Goal: Navigation & Orientation: Find specific page/section

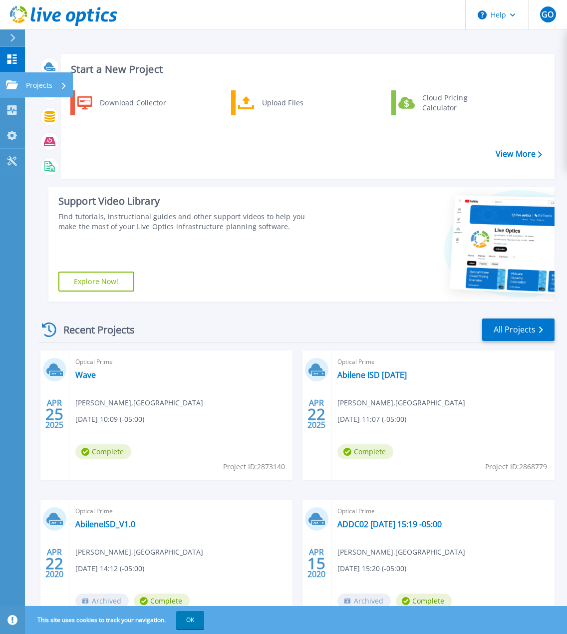
click at [14, 85] on icon at bounding box center [12, 84] width 12 height 8
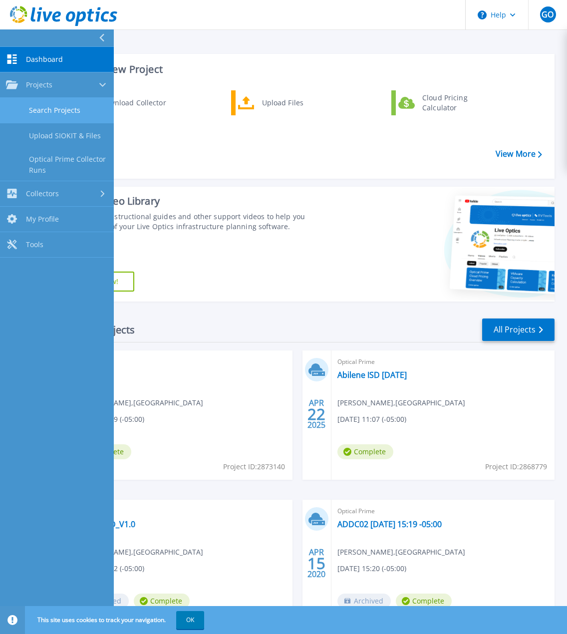
click at [51, 106] on link "Search Projects" at bounding box center [57, 110] width 114 height 25
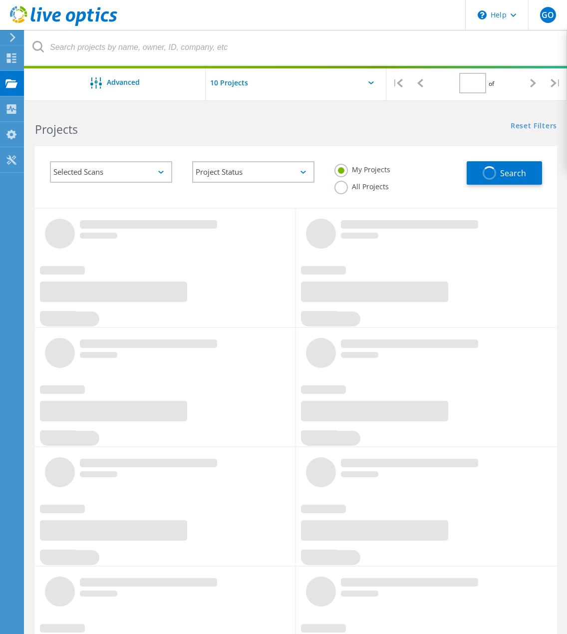
type input "1"
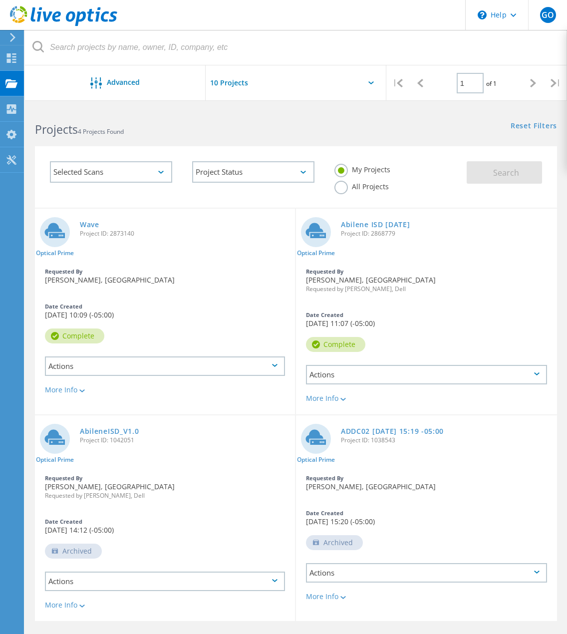
click at [348, 184] on label "All Projects" at bounding box center [362, 185] width 54 height 9
click at [0, 0] on input "All Projects" at bounding box center [0, 0] width 0 height 0
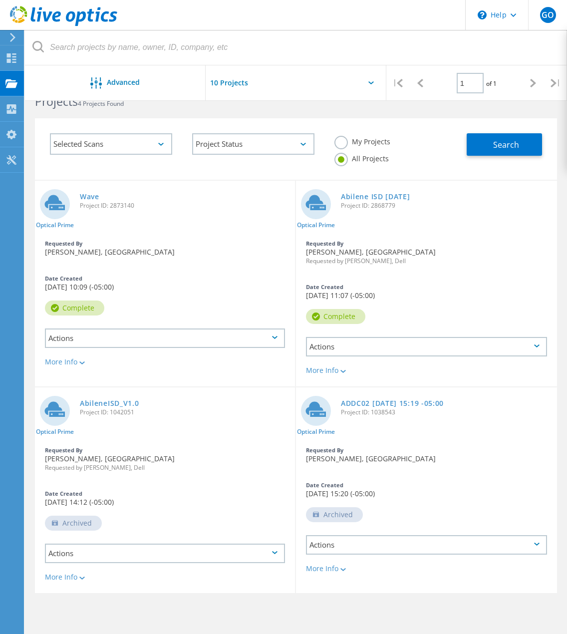
scroll to position [12, 0]
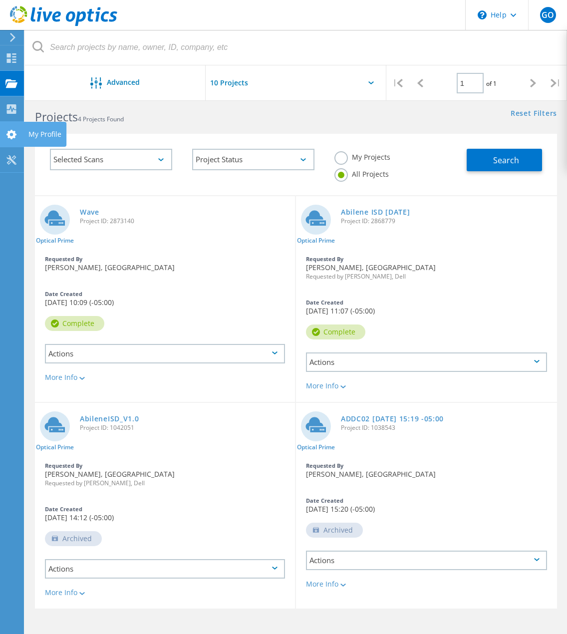
click at [15, 139] on icon at bounding box center [11, 134] width 12 height 9
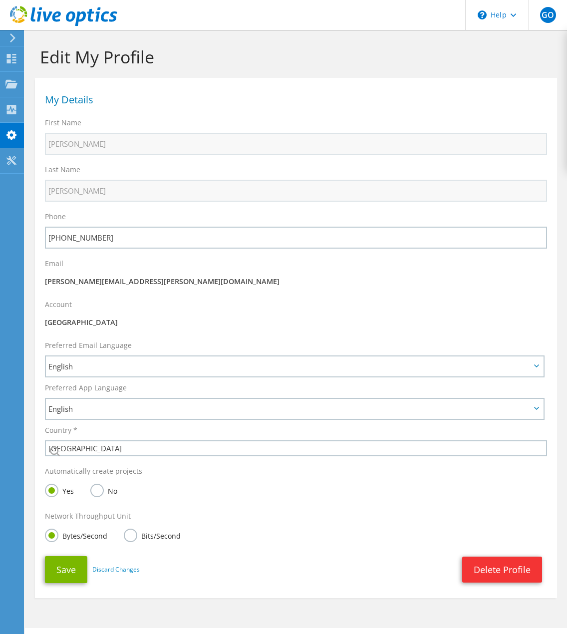
select select "224"
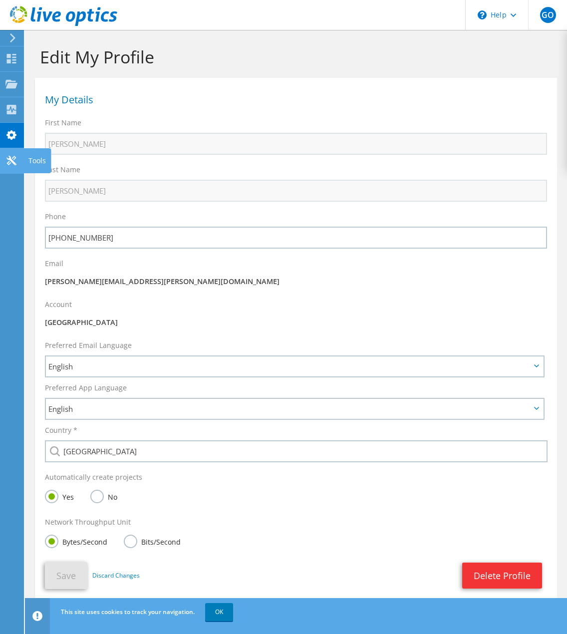
click at [11, 159] on use at bounding box center [10, 160] width 9 height 9
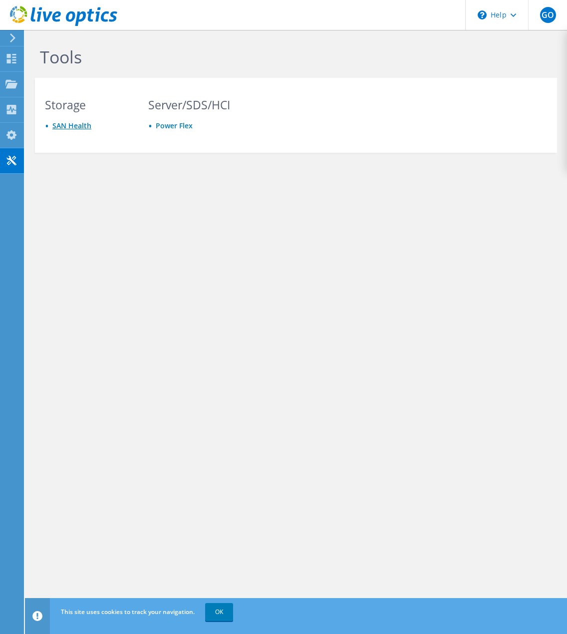
click at [87, 129] on link "SAN Health" at bounding box center [71, 125] width 39 height 9
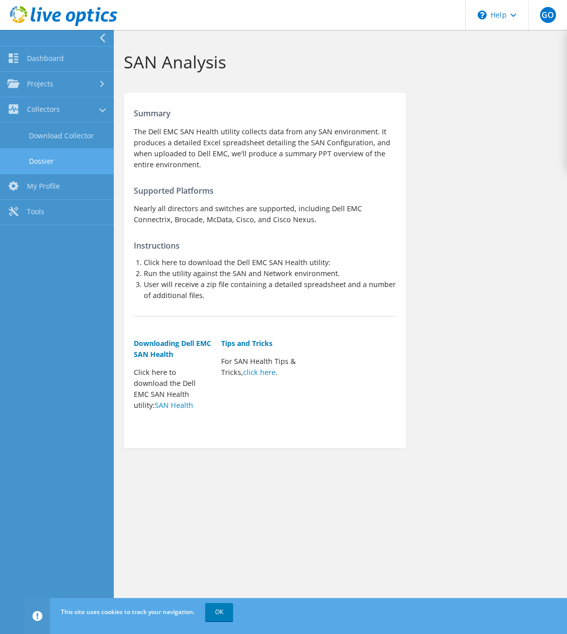
click at [47, 159] on link "Dossier" at bounding box center [57, 160] width 114 height 25
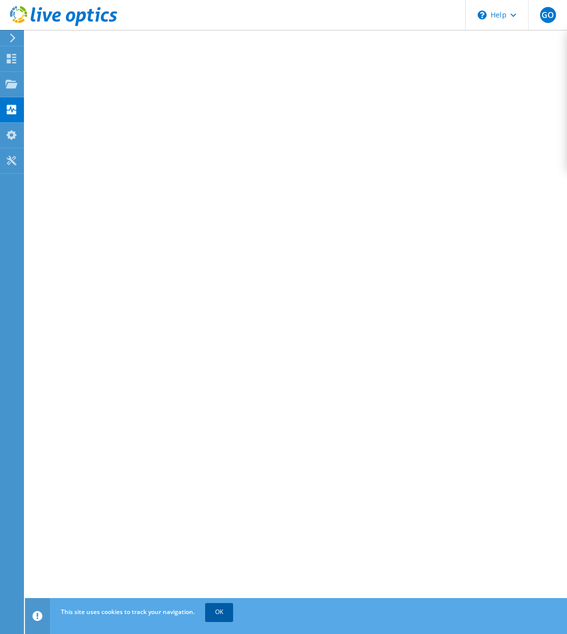
click at [215, 606] on link "OK" at bounding box center [219, 612] width 28 height 18
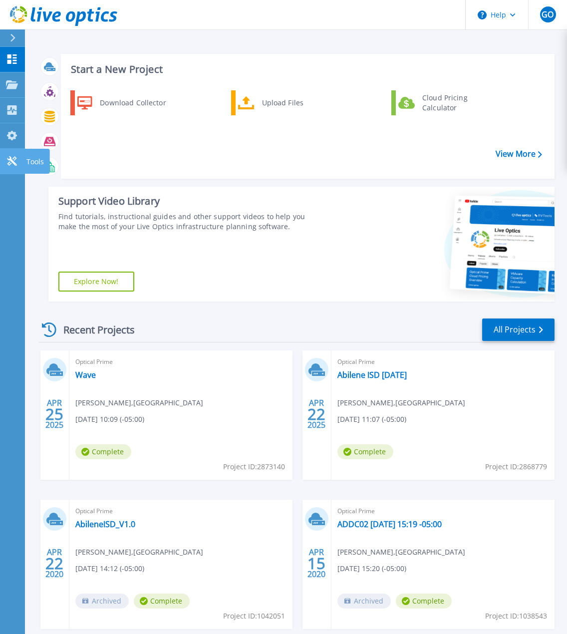
click at [19, 162] on link "Tools Tools" at bounding box center [12, 161] width 25 height 25
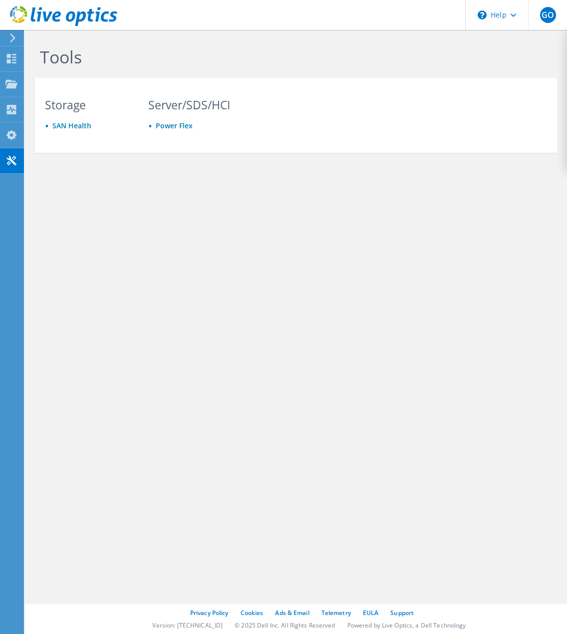
click at [526, 12] on div "\n Help" at bounding box center [497, 15] width 63 height 30
